Goal: Check status: Check status

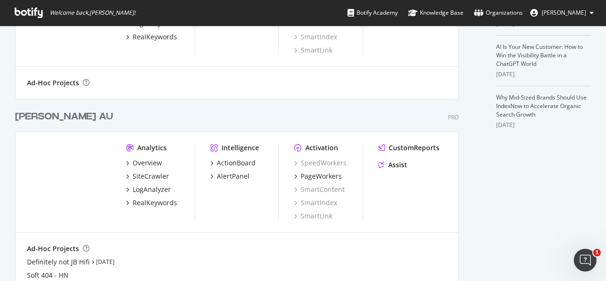
scroll to position [295, 0]
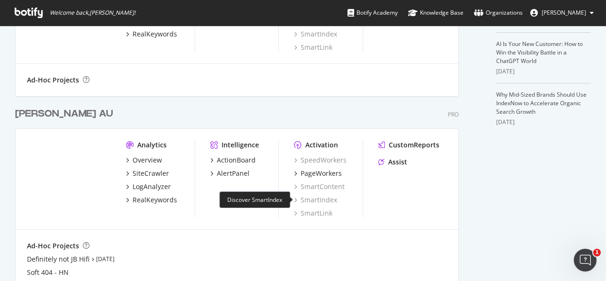
click at [312, 200] on div "SmartIndex" at bounding box center [315, 199] width 43 height 9
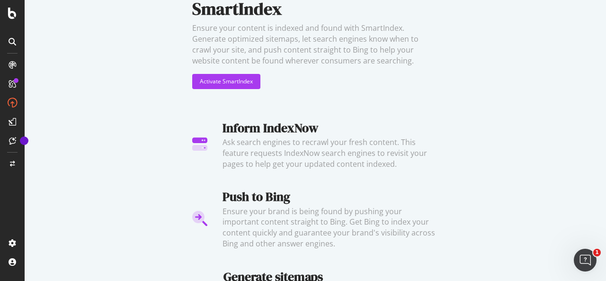
scroll to position [26, 0]
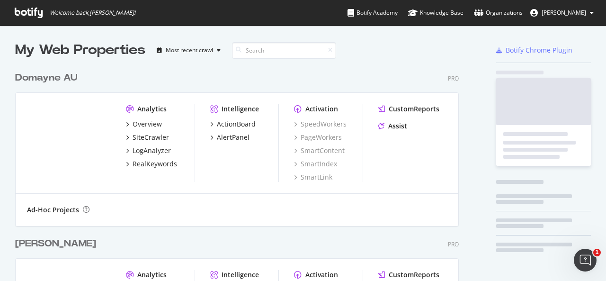
scroll to position [274, 591]
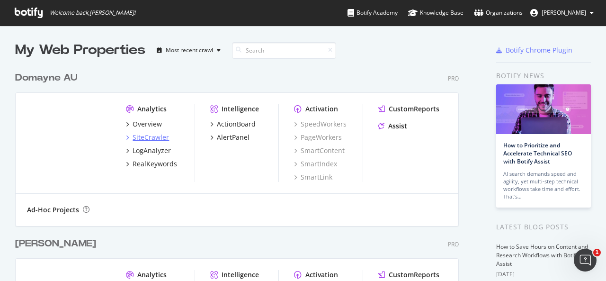
click at [161, 138] on div "SiteCrawler" at bounding box center [151, 137] width 36 height 9
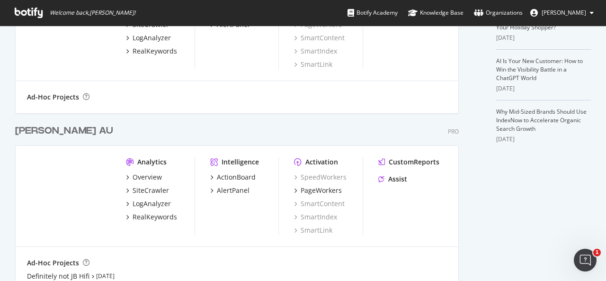
scroll to position [280, 0]
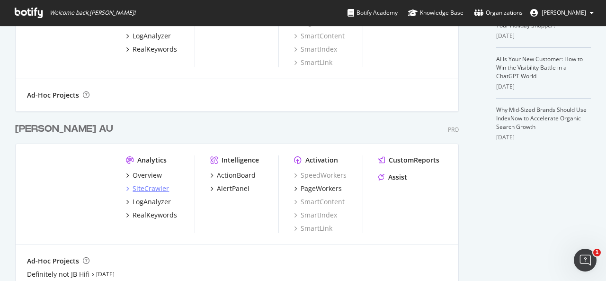
click at [157, 189] on div "SiteCrawler" at bounding box center [151, 188] width 36 height 9
